Goal: Complete application form

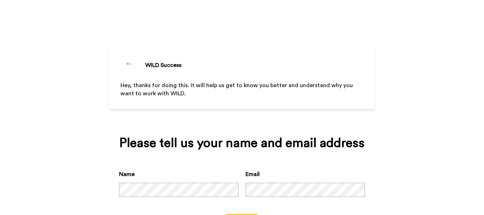
click at [455, 130] on div "WILD Success Hey, thanks for doing this. It will help us get to know you better…" at bounding box center [242, 107] width 484 height 215
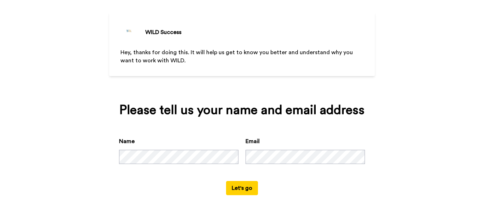
click at [236, 184] on button "Let's go" at bounding box center [242, 188] width 32 height 14
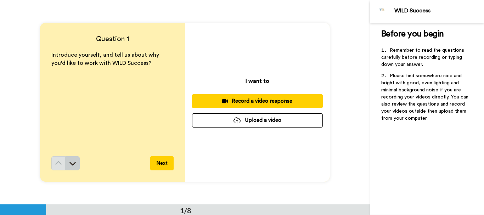
click at [72, 163] on icon at bounding box center [72, 163] width 7 height 7
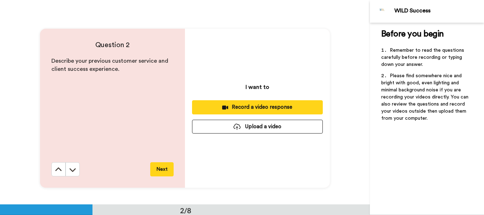
scroll to position [204, 0]
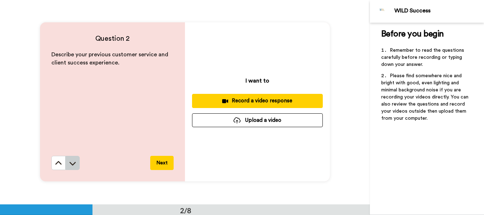
click at [74, 164] on icon at bounding box center [72, 163] width 7 height 7
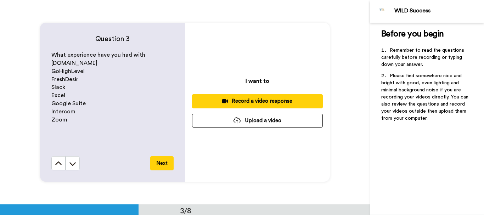
scroll to position [409, 0]
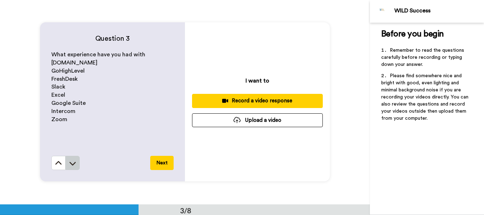
click at [72, 164] on icon at bounding box center [72, 164] width 6 height 4
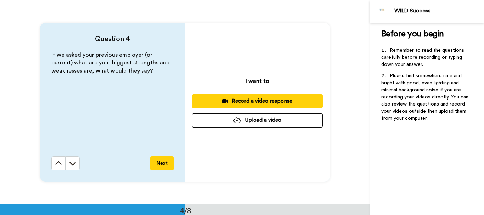
scroll to position [612, 0]
click at [71, 159] on button at bounding box center [72, 163] width 14 height 14
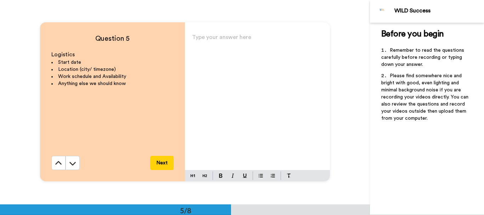
scroll to position [817, 0]
click at [71, 164] on icon at bounding box center [72, 164] width 6 height 4
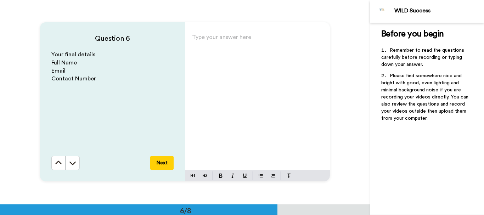
scroll to position [1021, 0]
click at [73, 161] on icon at bounding box center [72, 162] width 7 height 7
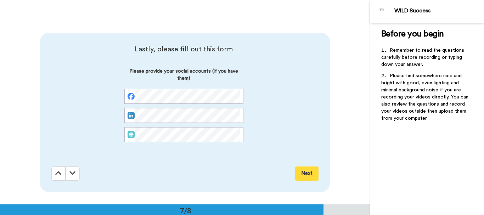
scroll to position [1225, 0]
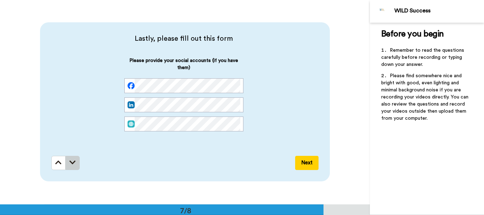
click at [72, 164] on icon at bounding box center [72, 162] width 6 height 7
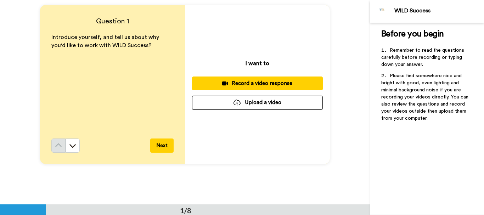
scroll to position [0, 0]
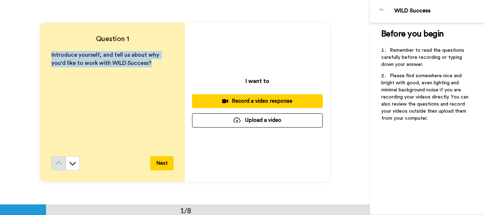
drag, startPoint x: 47, startPoint y: 53, endPoint x: 131, endPoint y: 67, distance: 85.2
click at [131, 67] on div "Question 1 Introduce yourself, and tell us about why you'd like to work with WI…" at bounding box center [112, 102] width 145 height 159
copy span "Introduce yourself, and tell us about why you'd like to work with WILD Success?"
click at [73, 168] on button at bounding box center [72, 163] width 14 height 14
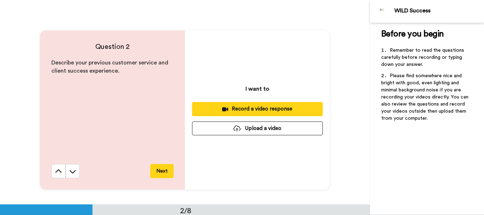
scroll to position [204, 0]
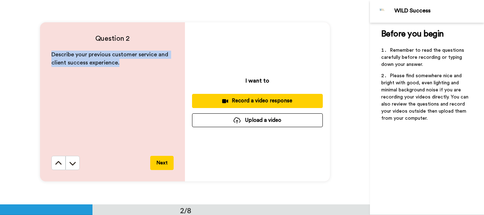
drag, startPoint x: 49, startPoint y: 53, endPoint x: 121, endPoint y: 63, distance: 73.3
click at [121, 63] on div "Question 2 Describe your previous customer service and client success experienc…" at bounding box center [112, 101] width 145 height 159
copy span "Describe your previous customer service and client success experience."
click at [71, 162] on icon at bounding box center [72, 163] width 7 height 7
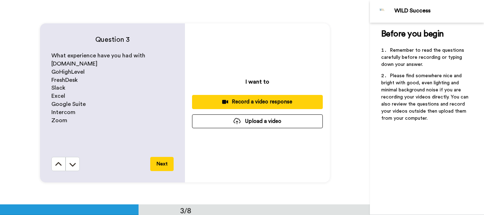
scroll to position [409, 0]
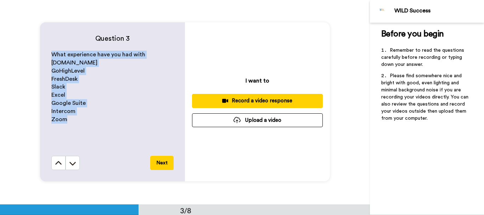
drag, startPoint x: 47, startPoint y: 56, endPoint x: 64, endPoint y: 118, distance: 64.6
click at [64, 118] on div "Question 3 What experience have you had with [DOMAIN_NAME] GoHighLevel FreshDes…" at bounding box center [112, 101] width 145 height 159
copy div "What experience have you had with [DOMAIN_NAME] GoHighLevel FreshDesk Slack Exc…"
click at [70, 163] on icon at bounding box center [72, 164] width 6 height 4
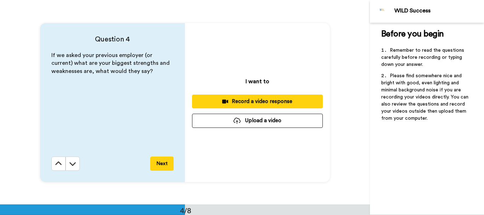
scroll to position [612, 0]
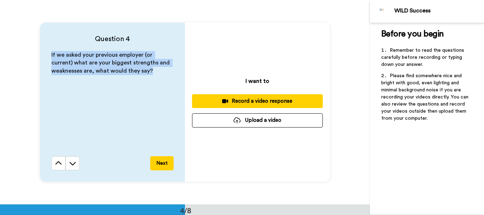
drag, startPoint x: 48, startPoint y: 53, endPoint x: 147, endPoint y: 74, distance: 101.7
click at [147, 74] on div "Question 4 If we asked your previous employer (or current) what are your bigges…" at bounding box center [112, 102] width 145 height 159
copy span "If we asked your previous employer (or current) what are your biggest strengths…"
click at [72, 161] on icon at bounding box center [72, 163] width 7 height 7
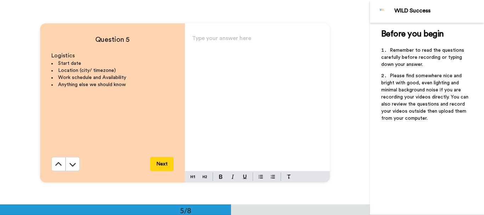
scroll to position [817, 0]
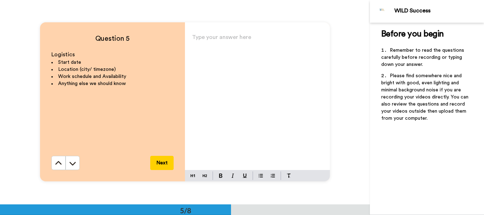
click at [72, 161] on icon at bounding box center [72, 163] width 7 height 7
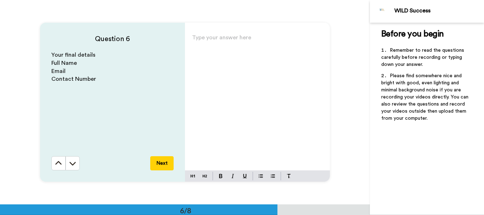
scroll to position [1021, 0]
click at [72, 161] on icon at bounding box center [72, 162] width 7 height 7
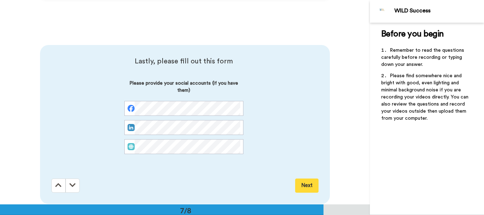
scroll to position [1225, 0]
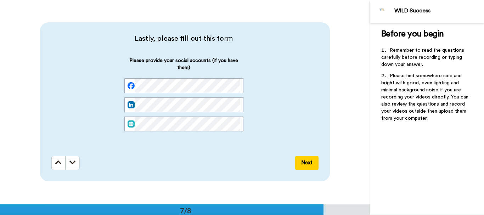
click at [72, 161] on icon at bounding box center [72, 162] width 6 height 7
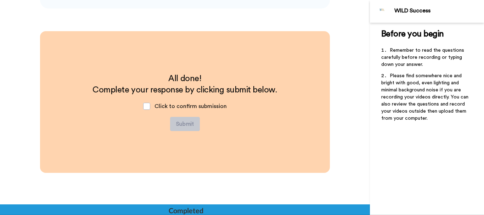
scroll to position [1398, 0]
click at [289, 167] on div "All done! Complete your response by clicking submit below. Click to confirm sub…" at bounding box center [185, 102] width 290 height 142
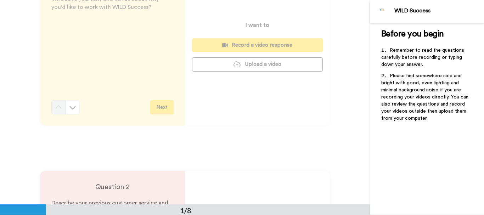
scroll to position [0, 0]
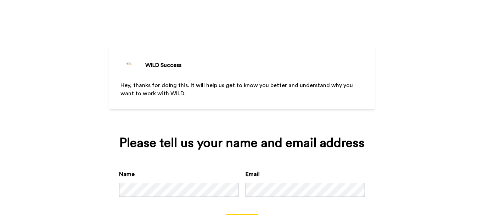
click at [434, 46] on div "WILD Success Hey, thanks for doing this. It will help us get to know you better…" at bounding box center [242, 107] width 484 height 215
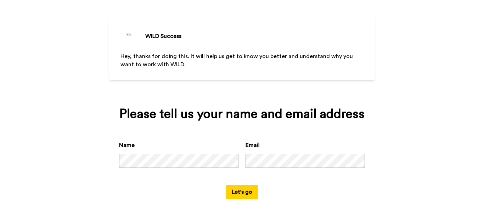
scroll to position [30, 0]
